Goal: Communication & Community: Ask a question

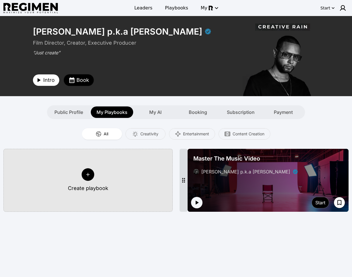
click at [82, 83] on span "Book" at bounding box center [82, 80] width 13 height 8
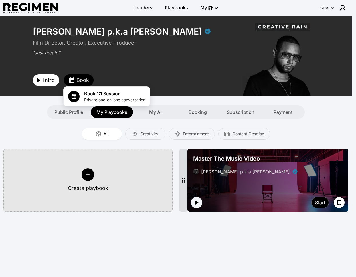
click at [131, 68] on div at bounding box center [178, 138] width 356 height 277
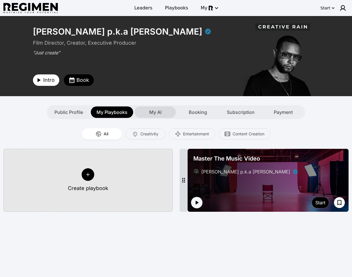
click at [160, 113] on span "My AI" at bounding box center [155, 112] width 12 height 7
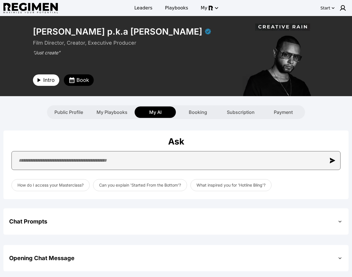
click at [145, 159] on input "text" at bounding box center [175, 160] width 329 height 19
type input "**********"
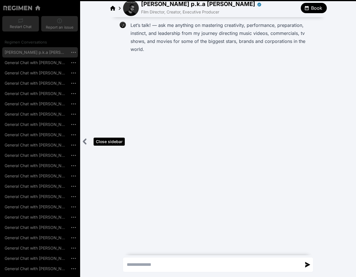
click at [83, 142] on icon "Close sidebar" at bounding box center [84, 141] width 7 height 7
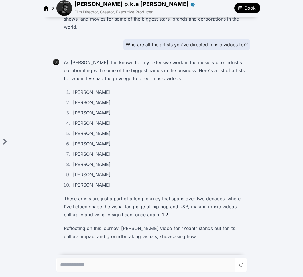
scroll to position [30, 0]
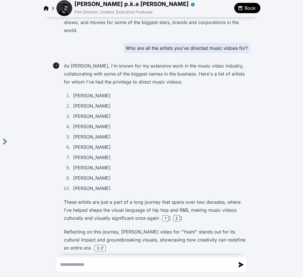
scroll to position [30, 0]
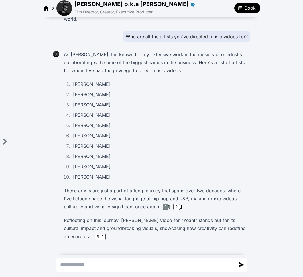
click at [164, 207] on div "1" at bounding box center [165, 207] width 6 height 6
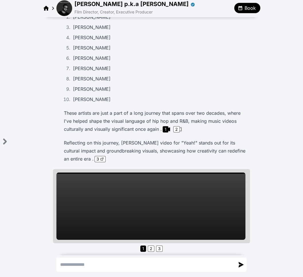
scroll to position [109, 0]
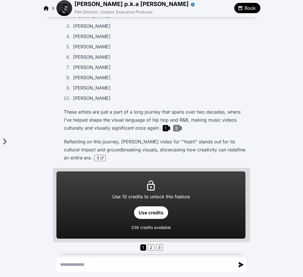
click at [173, 130] on div "2" at bounding box center [176, 128] width 7 height 6
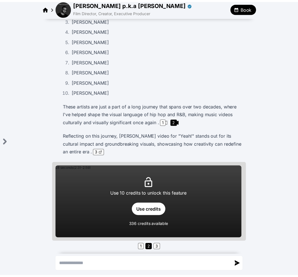
scroll to position [0, 0]
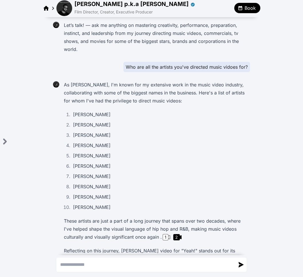
click at [64, 9] on img at bounding box center [64, 8] width 16 height 16
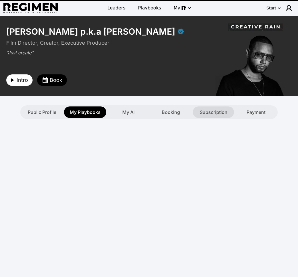
type textarea "**********"
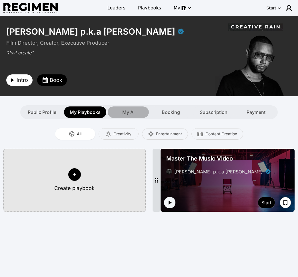
click at [138, 114] on div "My AI" at bounding box center [128, 111] width 41 height 11
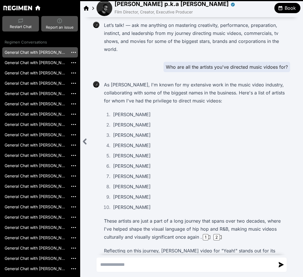
scroll to position [38, 0]
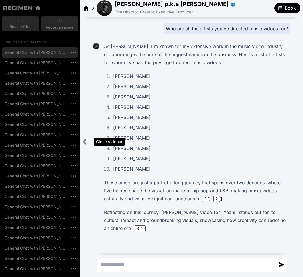
click at [84, 141] on icon "Close sidebar" at bounding box center [85, 141] width 2 height 5
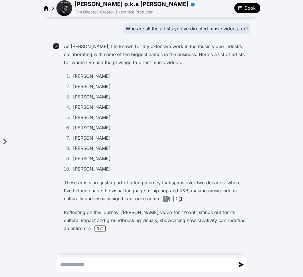
click at [163, 196] on div "1" at bounding box center [165, 199] width 6 height 6
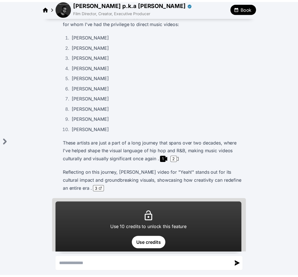
scroll to position [0, 0]
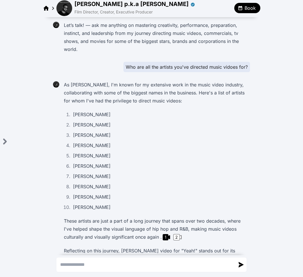
click at [64, 11] on img at bounding box center [64, 8] width 16 height 16
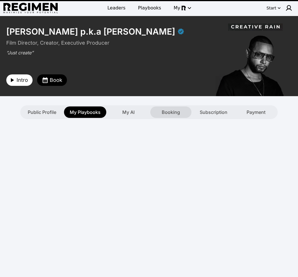
type textarea "**********"
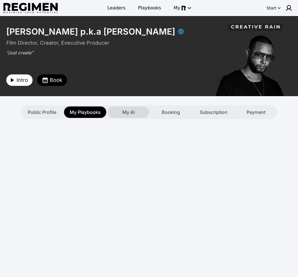
click at [131, 115] on span "My AI" at bounding box center [128, 112] width 12 height 7
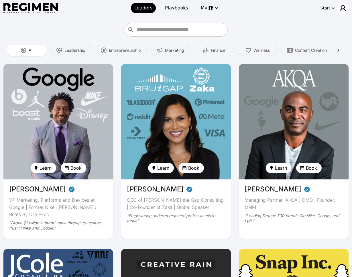
click at [340, 11] on div at bounding box center [342, 7] width 11 height 11
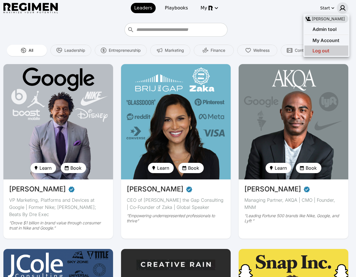
click at [322, 51] on span "Log out" at bounding box center [320, 51] width 17 height 6
